Goal: Transaction & Acquisition: Obtain resource

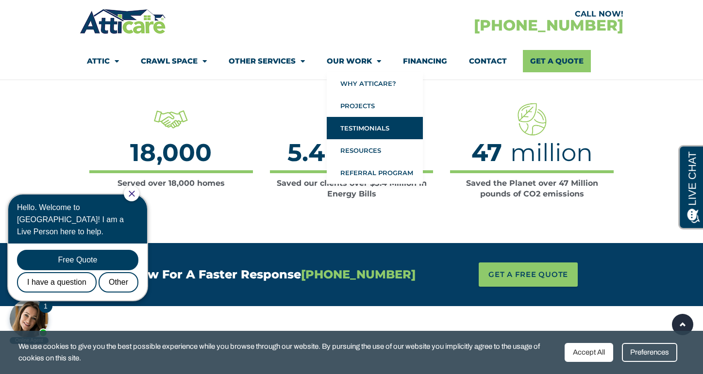
scroll to position [1563, 0]
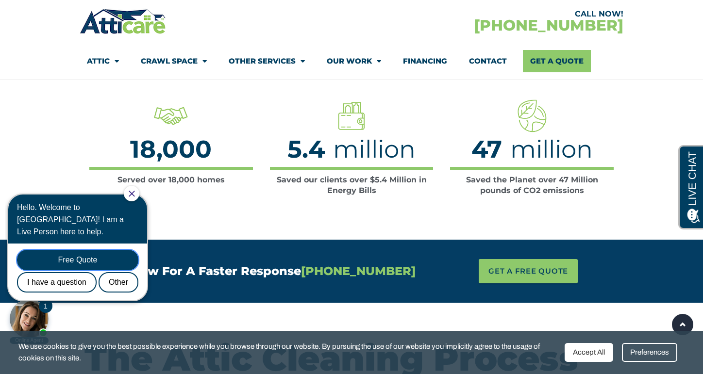
click at [79, 251] on div "Free Quote" at bounding box center [77, 260] width 121 height 20
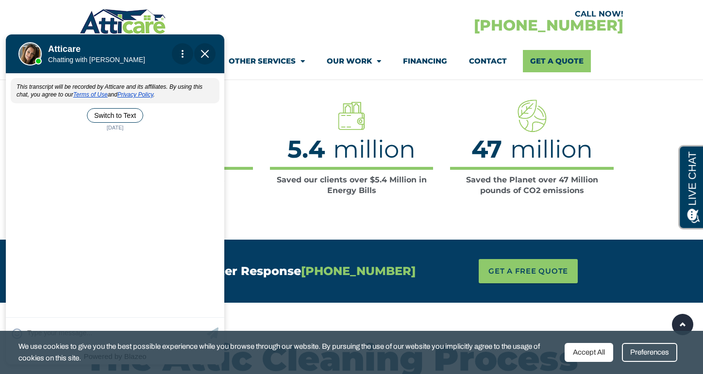
scroll to position [0, 0]
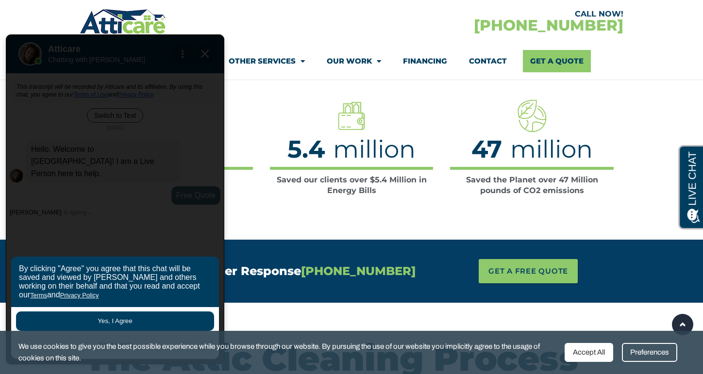
click at [122, 318] on button "Yes, I Agree" at bounding box center [115, 321] width 198 height 19
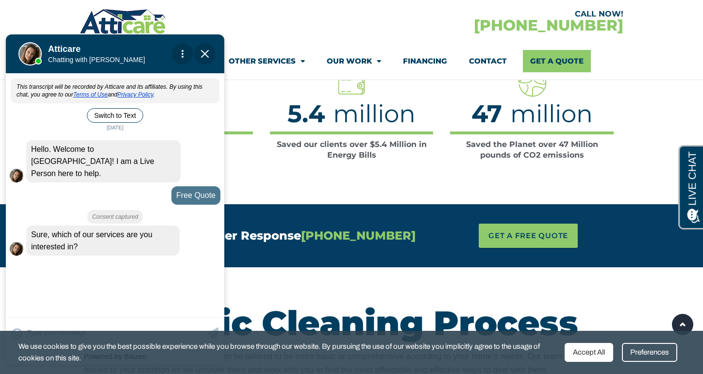
scroll to position [1600, 0]
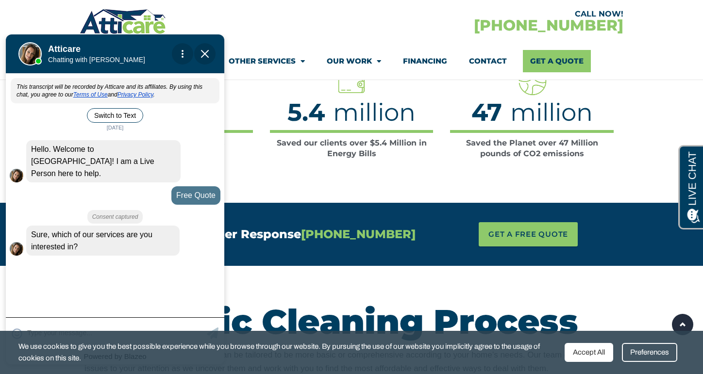
click at [68, 325] on textarea at bounding box center [115, 333] width 177 height 19
click at [585, 347] on div "Accept All" at bounding box center [588, 352] width 49 height 19
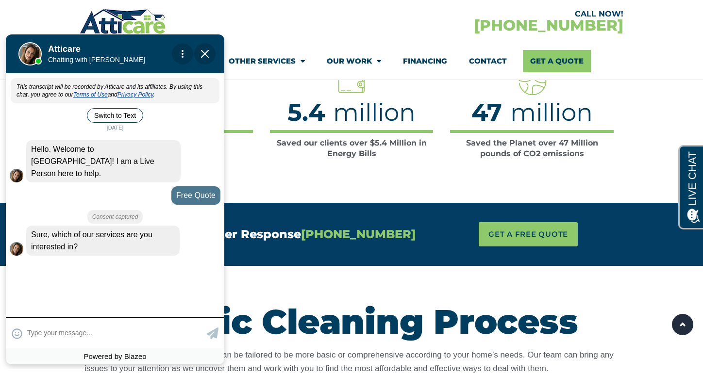
click at [65, 330] on textarea at bounding box center [115, 333] width 177 height 19
type input "rat dropping clean up"
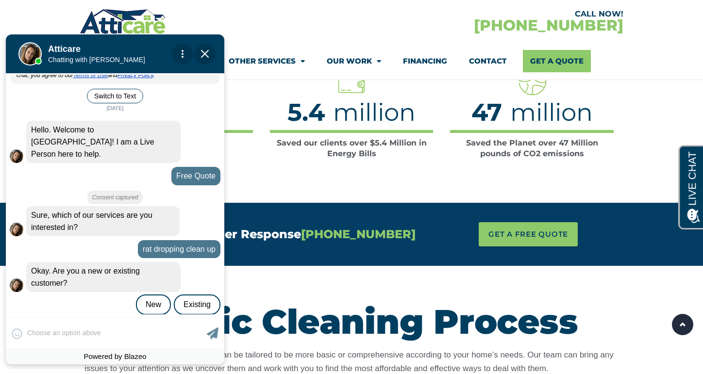
click at [50, 328] on div "😀 😁 😂 😃 😄 😅 😆 😇 😈 😉 😊 😋 😌 😍 😎 😏 😐 😑 😒 😓 😔 😕 😖 😗 😘 😛 😝 😞 😟 😠 😡 😢 😣 😤 😥 😦 Skip ph…" at bounding box center [115, 332] width 218 height 31
click at [45, 334] on div "😀 😁 😂 😃 😄 😅 😆 😇 😈 😉 😊 😋 😌 😍 😎 😏 😐 😑 😒 😓 😔 😕 😖 😗 😘 😛 😝 😞 😟 😠 😡 😢 😣 😤 😥 😦 Skip ph…" at bounding box center [115, 332] width 218 height 31
click at [155, 295] on div "New" at bounding box center [153, 305] width 35 height 20
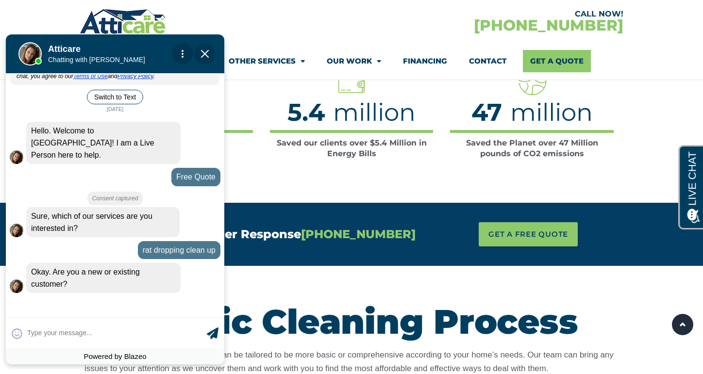
scroll to position [40, 0]
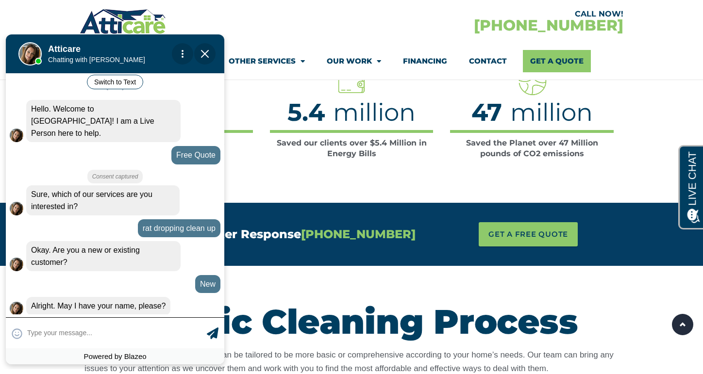
click at [155, 331] on textarea at bounding box center [115, 333] width 177 height 19
type input "Not just yet, I would like to"
type textarea "Not just yet, I would like to get a quote first please"
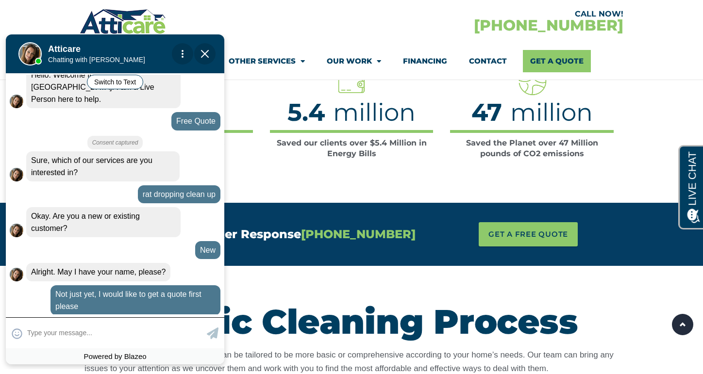
scroll to position [121, 0]
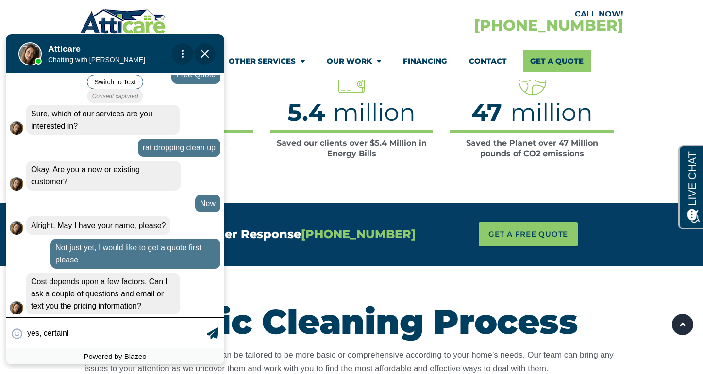
type input "yes, certainly"
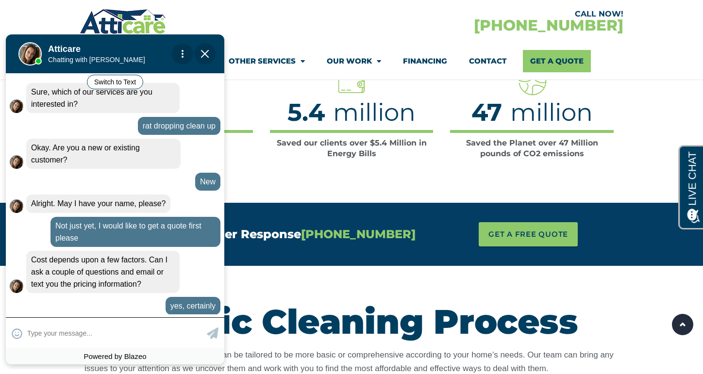
scroll to position [177, 0]
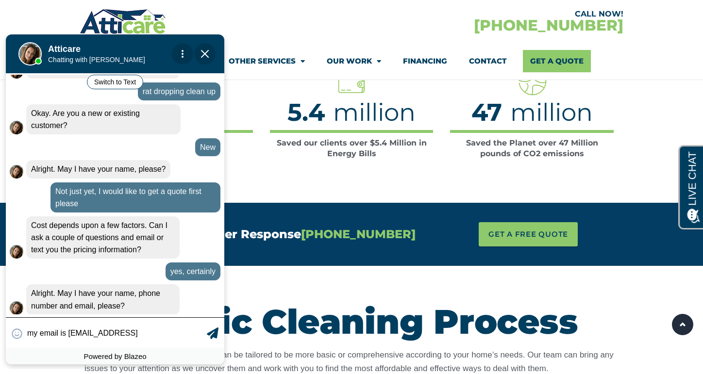
type input "my email is [EMAIL_ADDRESS]."
type textarea "my email is [EMAIL_ADDRESS]."
type input "my email is anderkonto@yahoo.c"
type textarea "my email is [EMAIL_ADDRESS][DOMAIN_NAME]"
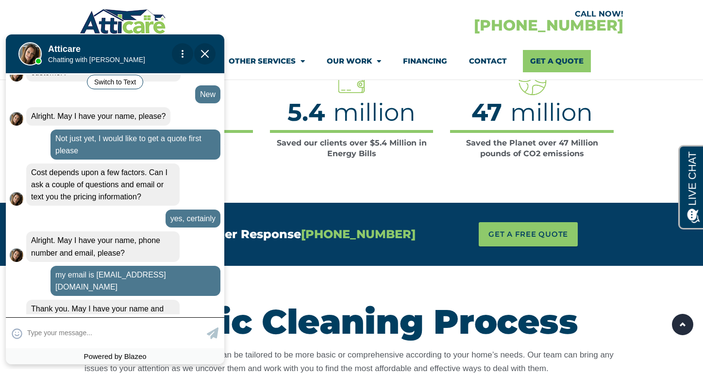
scroll to position [233, 0]
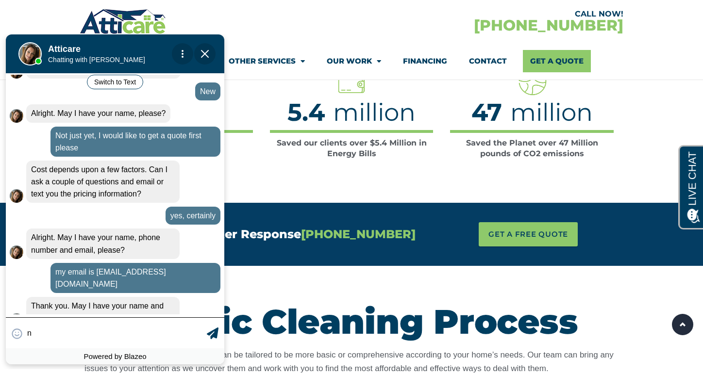
type input "no"
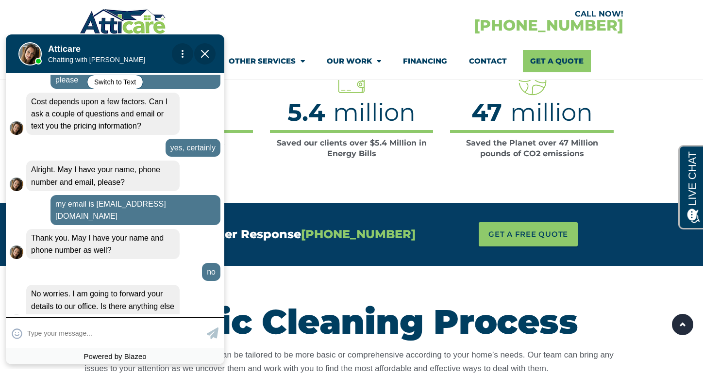
scroll to position [301, 0]
type input "No thank you, I just need pric"
type textarea "No thank you, I just need pricing. Thank you"
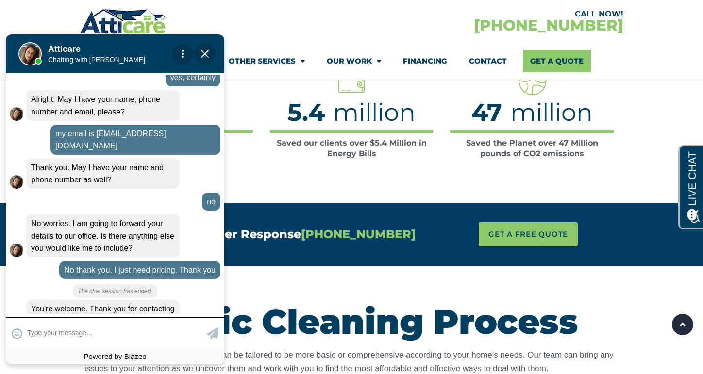
scroll to position [359, 0]
